Goal: Information Seeking & Learning: Learn about a topic

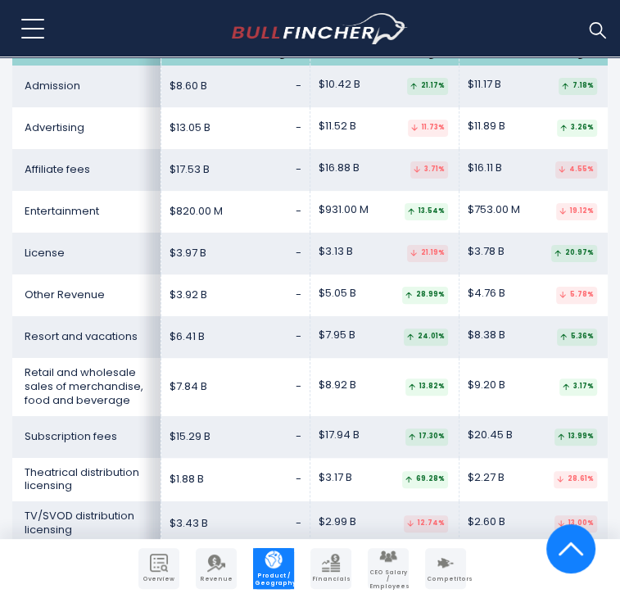
scroll to position [2867, 0]
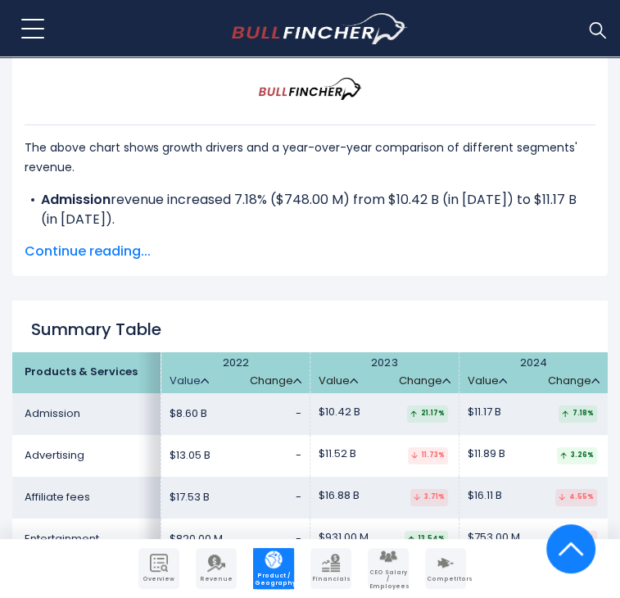
drag, startPoint x: 191, startPoint y: 260, endPoint x: 199, endPoint y: 257, distance: 8.6
click at [191, 374] on link "Value" at bounding box center [189, 381] width 39 height 14
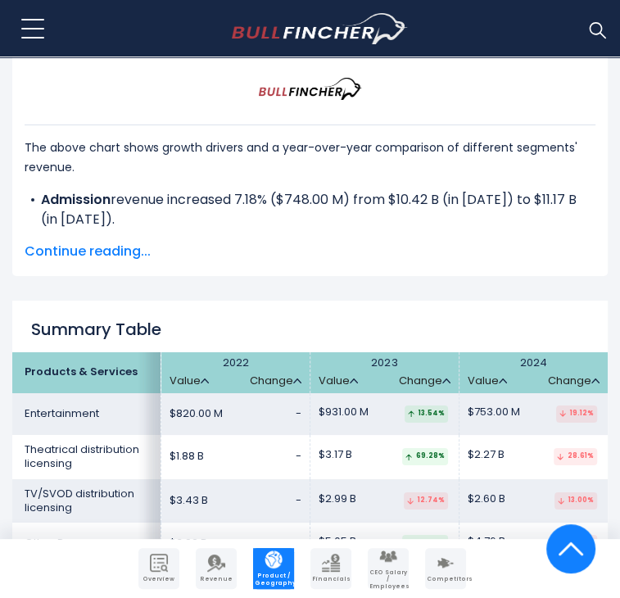
click at [208, 352] on th "2022 Value Change" at bounding box center [235, 372] width 149 height 41
click at [206, 378] on img at bounding box center [205, 380] width 8 height 5
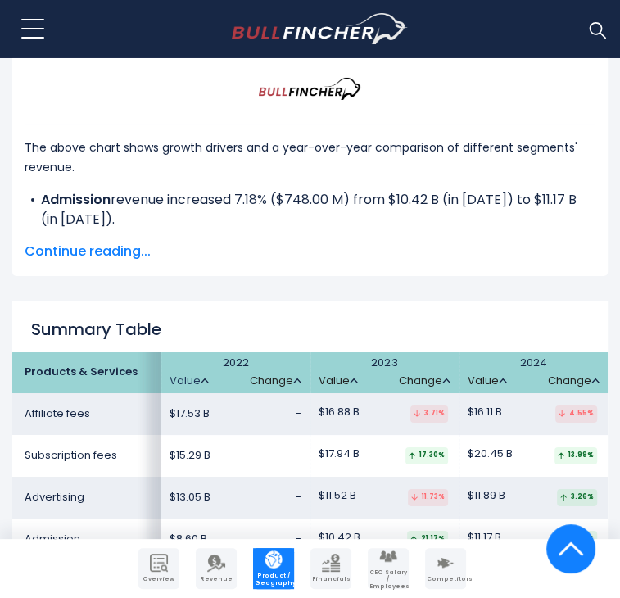
click at [206, 378] on img at bounding box center [205, 380] width 8 height 5
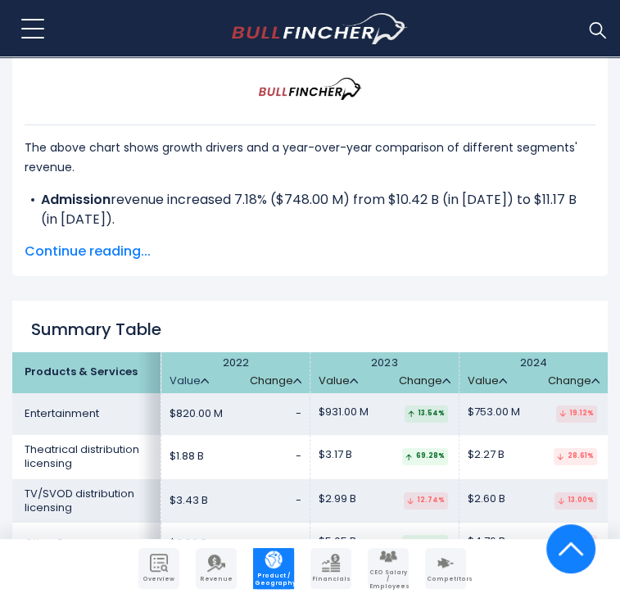
click at [206, 378] on img at bounding box center [205, 380] width 8 height 5
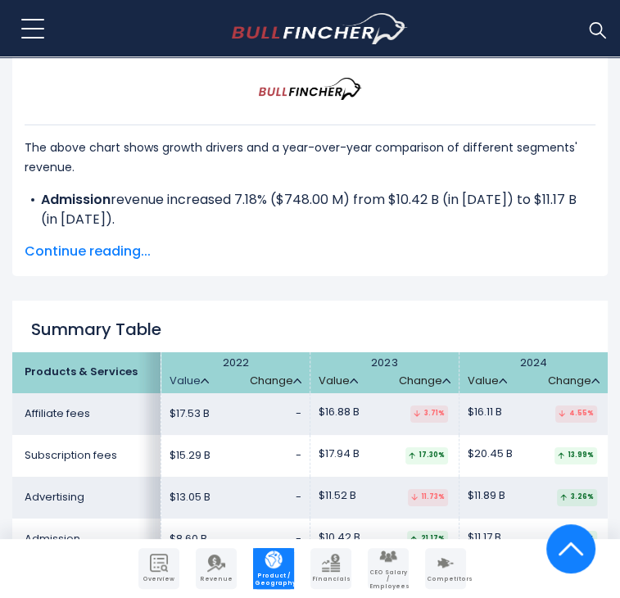
click at [206, 378] on img at bounding box center [205, 380] width 8 height 5
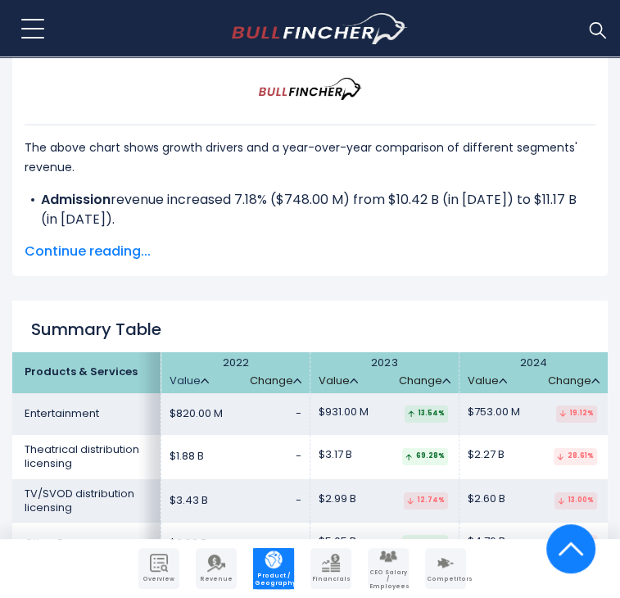
click at [206, 378] on img at bounding box center [205, 380] width 8 height 5
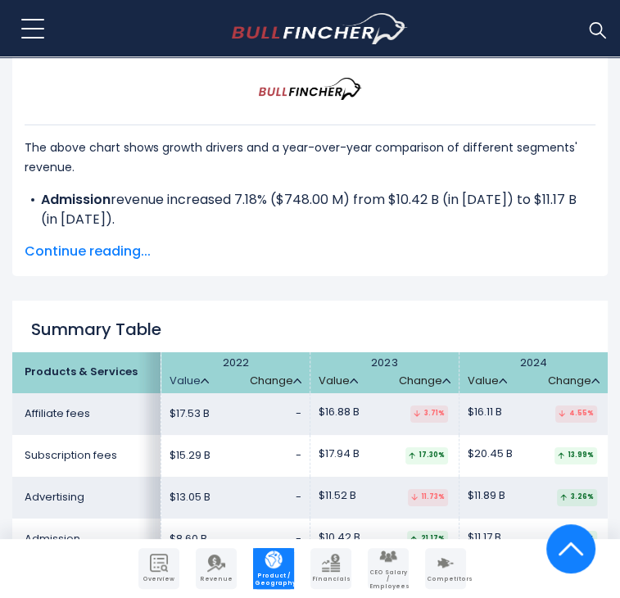
click at [206, 378] on img at bounding box center [205, 380] width 8 height 5
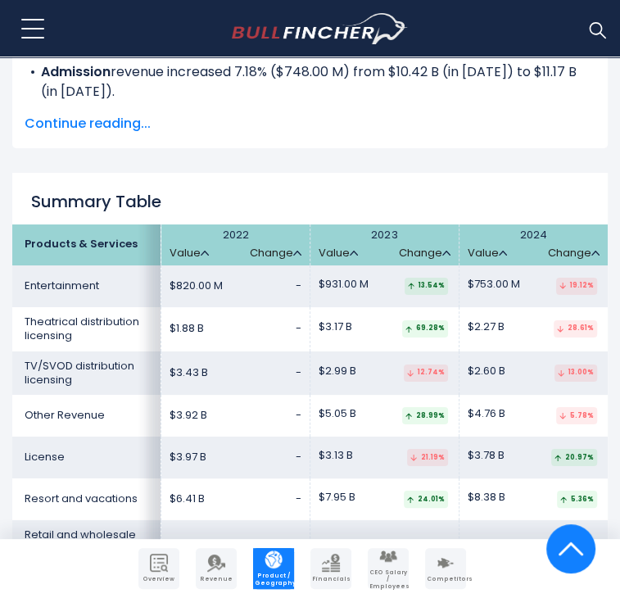
scroll to position [2994, 0]
click at [209, 224] on th "2022 Value Change" at bounding box center [235, 244] width 149 height 41
click at [204, 251] on img at bounding box center [205, 253] width 8 height 5
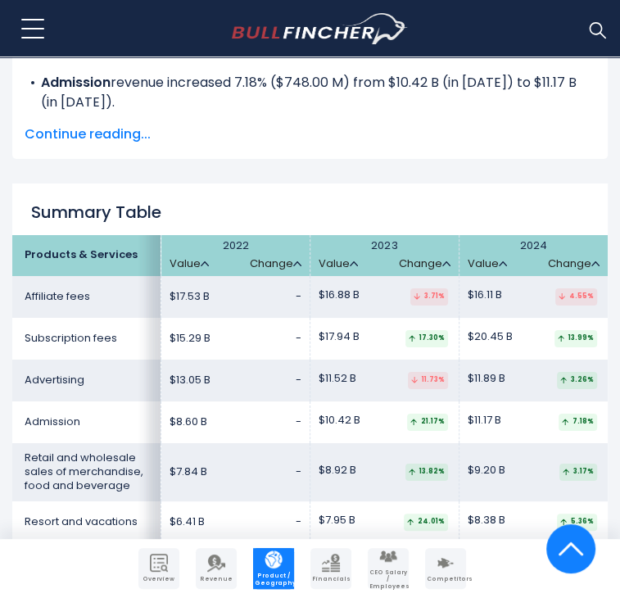
scroll to position [2984, 0]
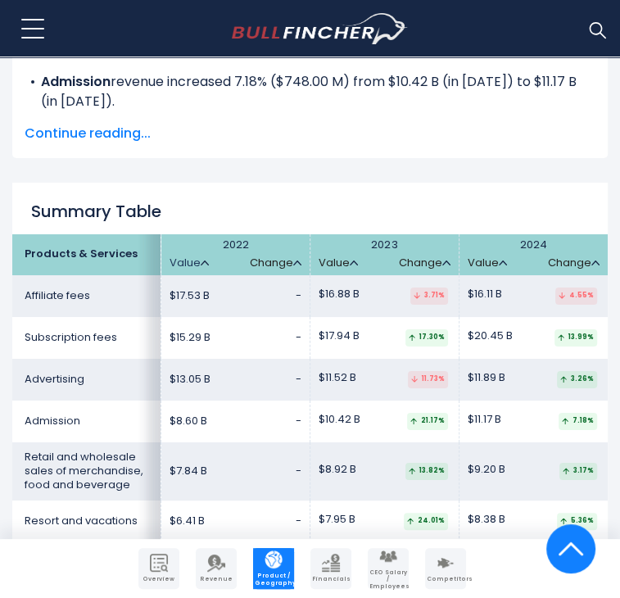
click at [201, 256] on link "Value" at bounding box center [189, 263] width 39 height 14
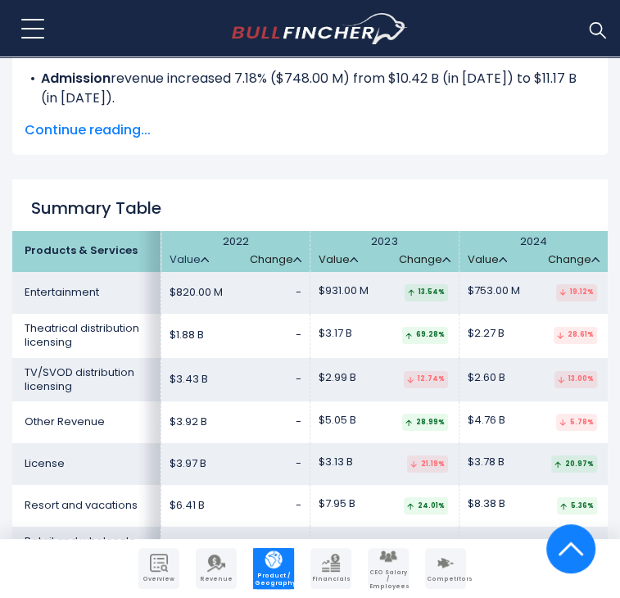
scroll to position [2988, 0]
click at [201, 253] on link "Value" at bounding box center [189, 260] width 39 height 14
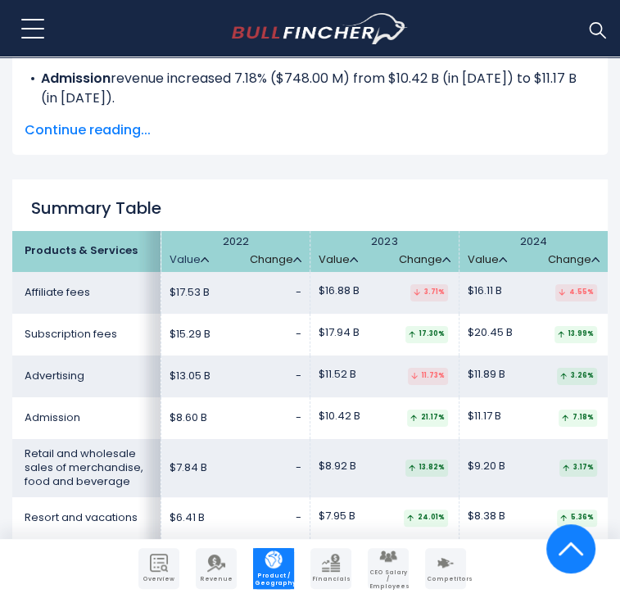
click at [201, 253] on link "Value" at bounding box center [189, 260] width 39 height 14
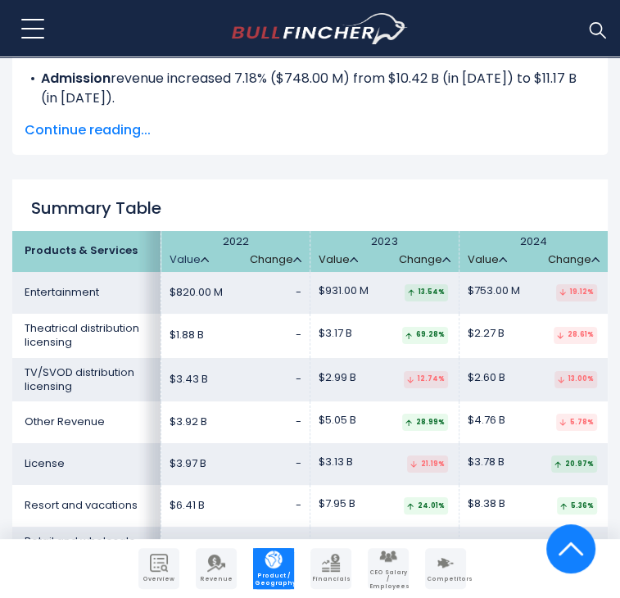
click at [201, 253] on link "Value" at bounding box center [189, 260] width 39 height 14
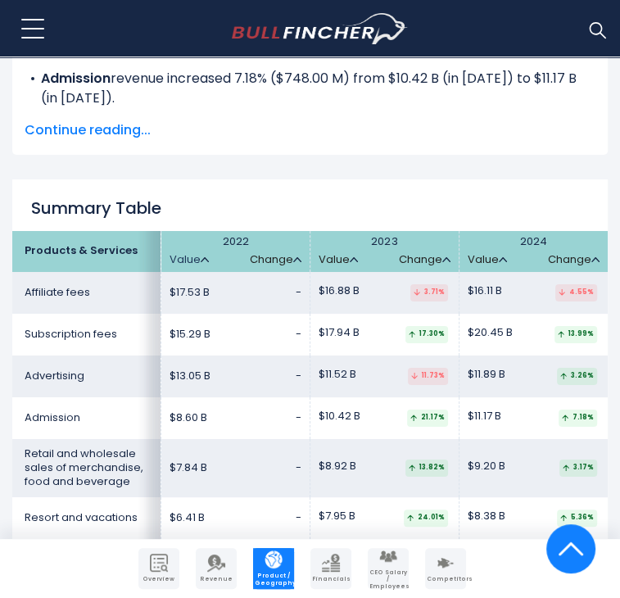
drag, startPoint x: 212, startPoint y: 134, endPoint x: 197, endPoint y: 136, distance: 15.6
click at [197, 231] on th "2022 Value Change" at bounding box center [235, 251] width 149 height 41
click at [188, 253] on link "Value" at bounding box center [189, 260] width 39 height 14
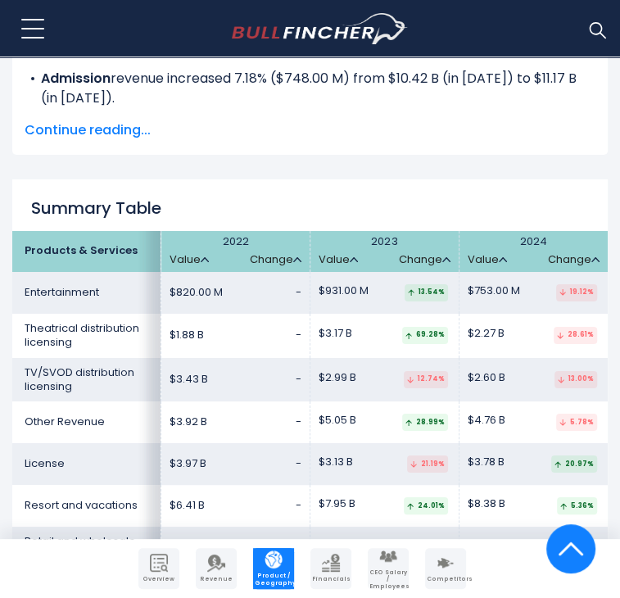
click at [201, 231] on th "2022 Value Change" at bounding box center [235, 251] width 149 height 41
click at [207, 231] on th "2022 Value Change" at bounding box center [235, 251] width 149 height 41
drag, startPoint x: 180, startPoint y: 128, endPoint x: 206, endPoint y: 143, distance: 29.8
click at [206, 231] on th "2022 Value Change" at bounding box center [235, 251] width 149 height 41
copy th "2022 Value"
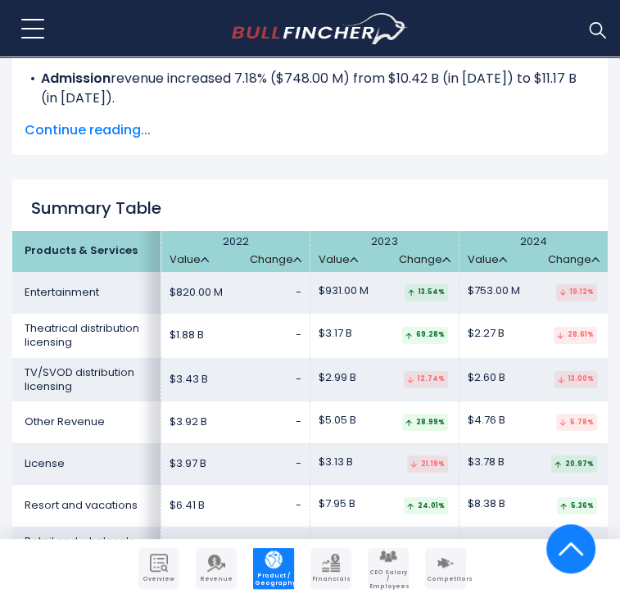
click at [224, 231] on th "2022 Value Change" at bounding box center [235, 251] width 149 height 41
drag, startPoint x: 223, startPoint y: 138, endPoint x: 200, endPoint y: 141, distance: 23.1
click at [200, 231] on th "2022 Value Change" at bounding box center [235, 251] width 149 height 41
click at [201, 257] on img at bounding box center [205, 259] width 8 height 5
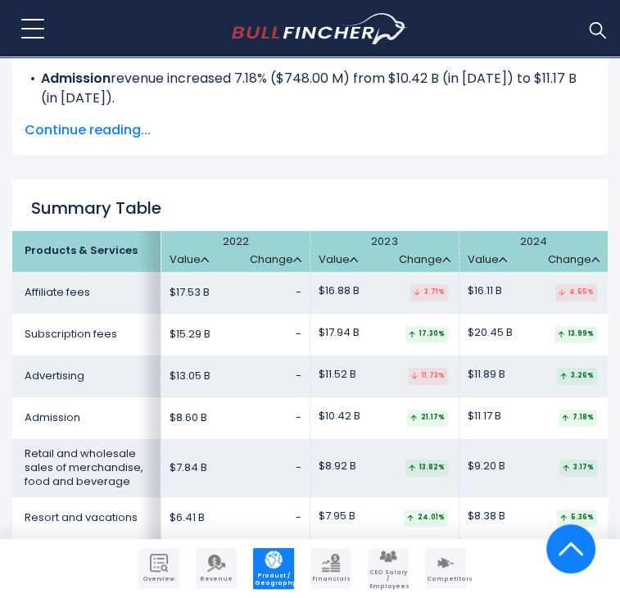
click at [210, 231] on th "2022 Value Change" at bounding box center [235, 251] width 149 height 41
click at [205, 231] on th "2022 Value Change" at bounding box center [235, 251] width 149 height 41
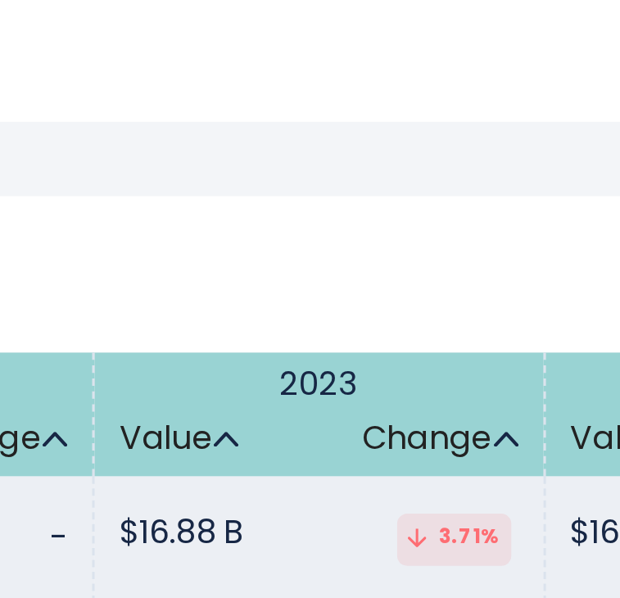
click at [415, 331] on icon at bounding box center [412, 334] width 7 height 7
click at [419, 326] on div "17.30%" at bounding box center [426, 334] width 43 height 17
drag, startPoint x: 418, startPoint y: 213, endPoint x: 410, endPoint y: 214, distance: 8.2
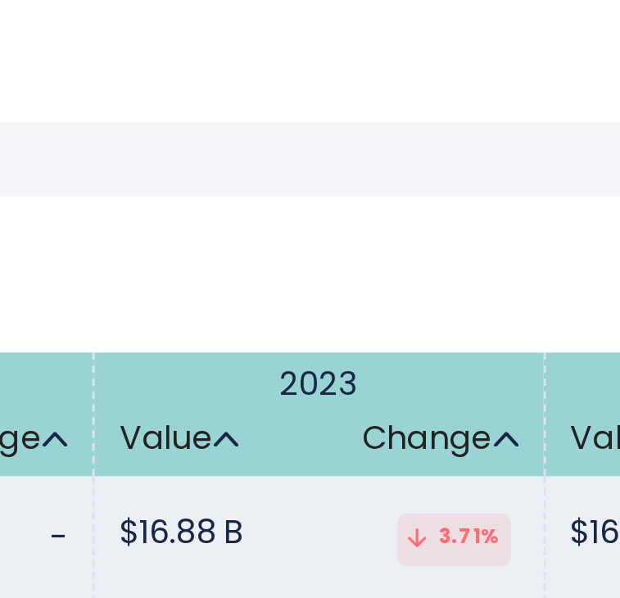
click at [410, 326] on div "17.30%" at bounding box center [426, 334] width 43 height 17
click at [412, 326] on div "17.30%" at bounding box center [426, 334] width 43 height 17
